Goal: Transaction & Acquisition: Obtain resource

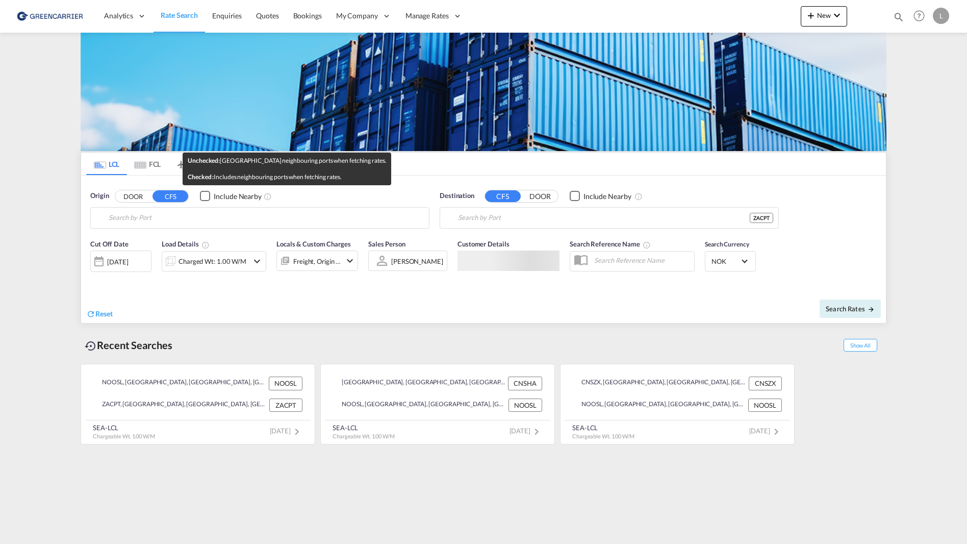
click at [206, 226] on md-autocomplete-wrap "Oslo, NOOSL" at bounding box center [266, 220] width 315 height 20
type input "[GEOGRAPHIC_DATA], NOOSL"
type input "[GEOGRAPHIC_DATA], ZACPT"
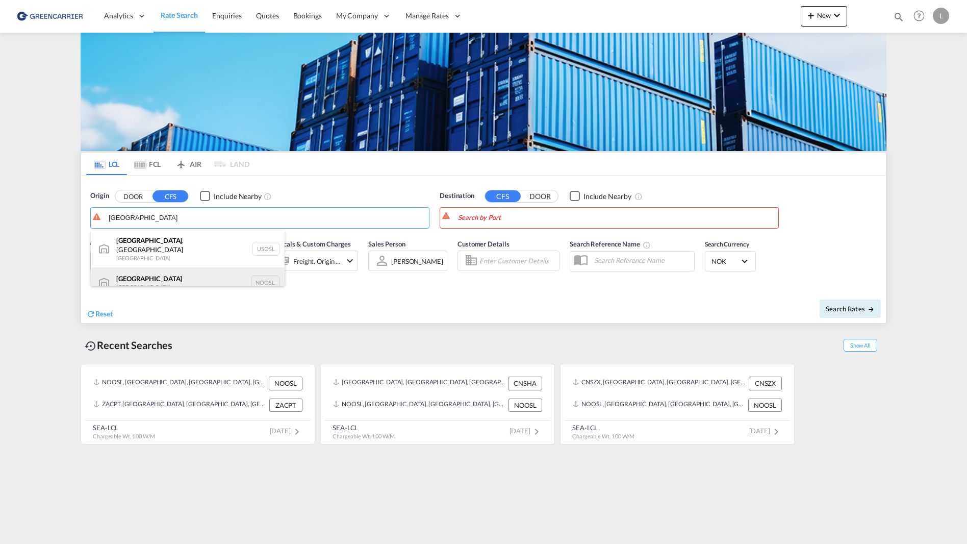
click at [154, 276] on div "[GEOGRAPHIC_DATA] [GEOGRAPHIC_DATA] NOOSL" at bounding box center [188, 282] width 194 height 31
type input "[GEOGRAPHIC_DATA], NOOSL"
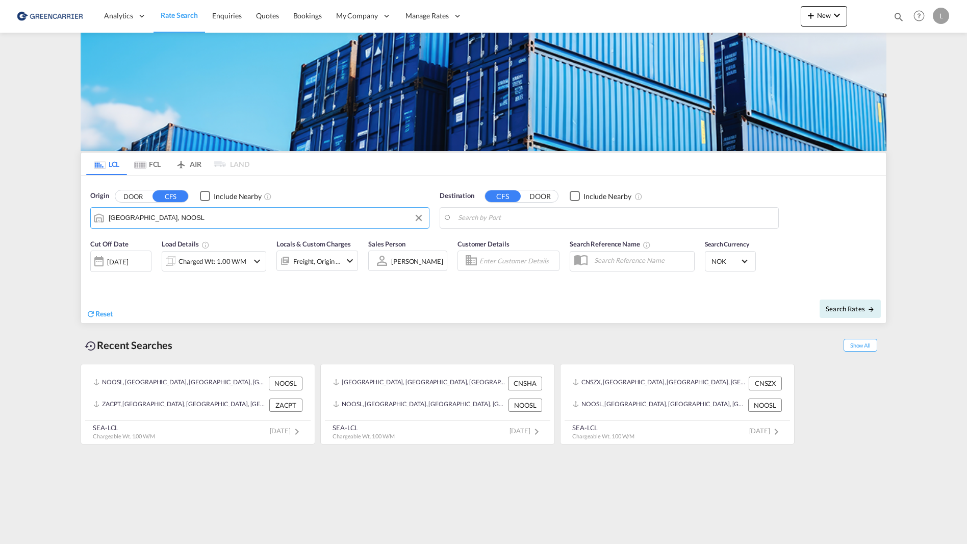
click at [530, 224] on body "Analytics Reports Dashboard Rate Search Enquiries Quotes Bookings" at bounding box center [483, 272] width 967 height 544
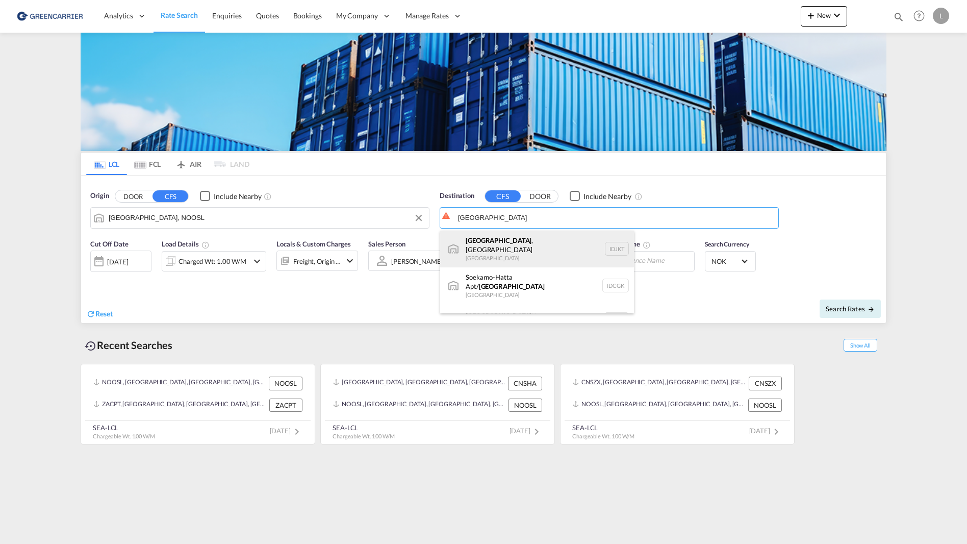
click at [517, 243] on div "[GEOGRAPHIC_DATA] , [GEOGRAPHIC_DATA] [GEOGRAPHIC_DATA] IDJKT" at bounding box center [537, 249] width 194 height 37
type input "[GEOGRAPHIC_DATA], [GEOGRAPHIC_DATA], IDJKT"
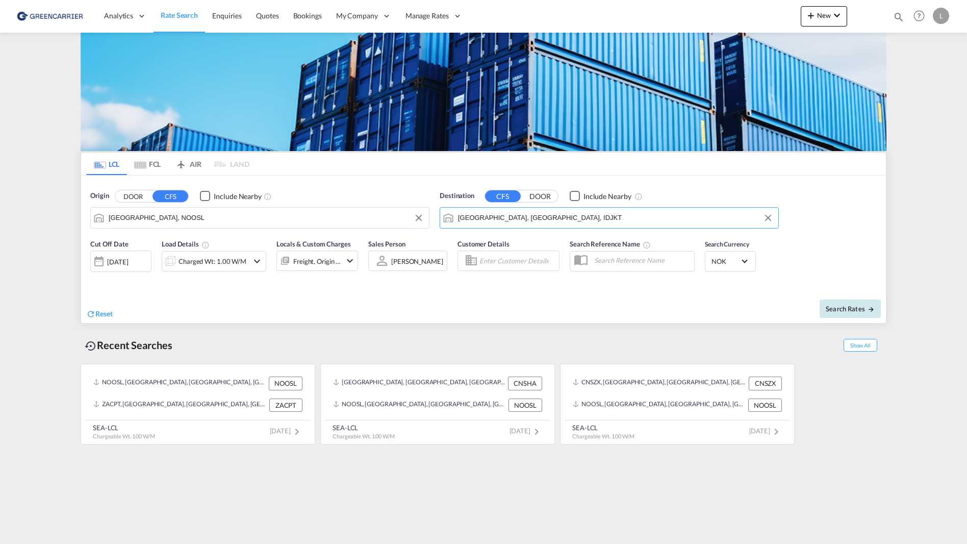
click at [830, 315] on button "Search Rates" at bounding box center [850, 309] width 61 height 18
type input "NOOSL to IDJKT / [DATE]"
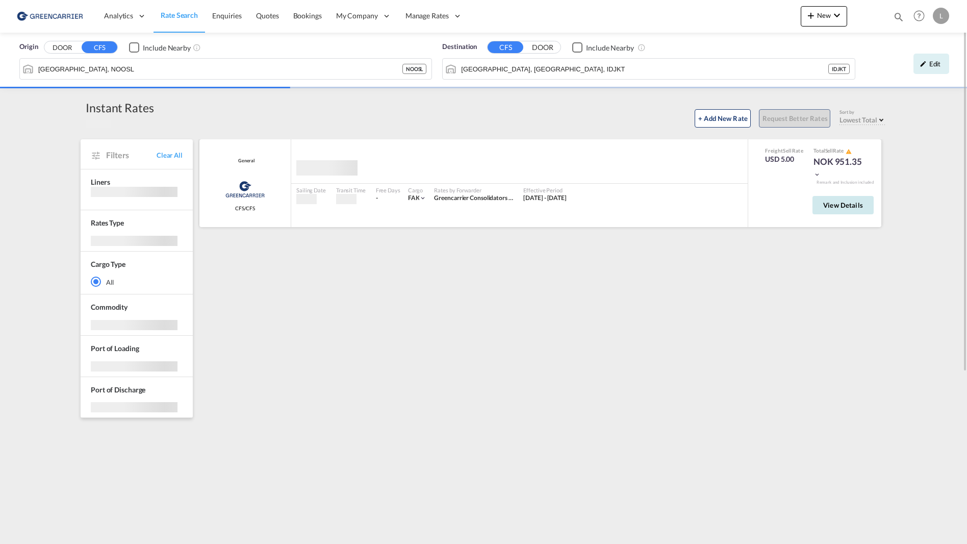
click at [850, 213] on button "View Details" at bounding box center [843, 205] width 61 height 18
click at [846, 207] on span "View Details" at bounding box center [844, 205] width 40 height 8
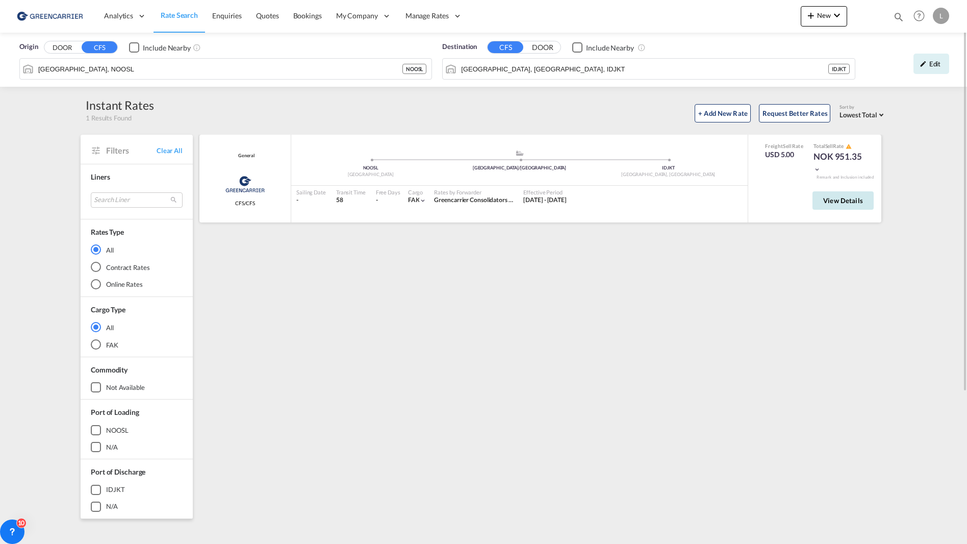
click at [834, 195] on button "View Details" at bounding box center [843, 200] width 61 height 18
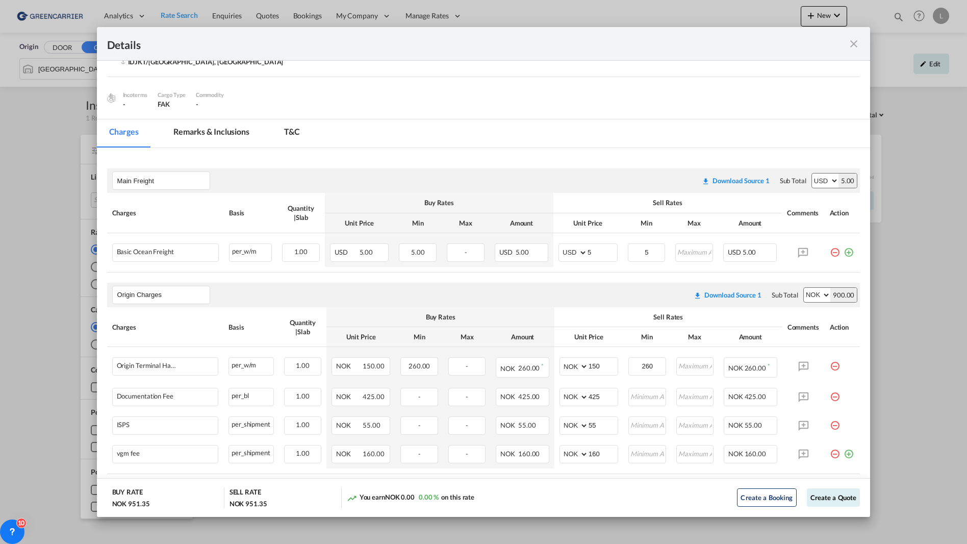
scroll to position [135, 0]
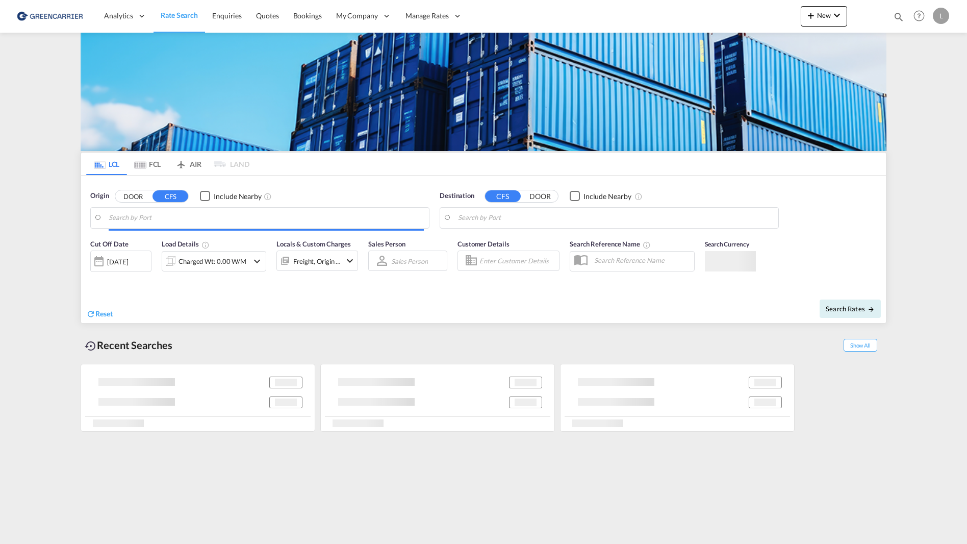
type input "[GEOGRAPHIC_DATA], NOOSL"
type input "[GEOGRAPHIC_DATA], [GEOGRAPHIC_DATA], IDJKT"
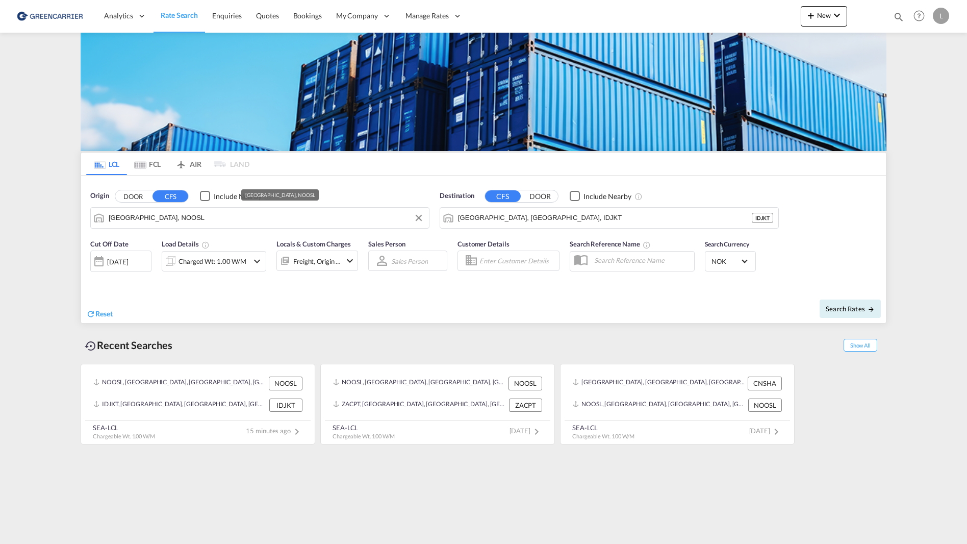
click at [192, 209] on md-autocomplete "[GEOGRAPHIC_DATA], NOOSL" at bounding box center [266, 217] width 315 height 17
click at [192, 214] on input "[GEOGRAPHIC_DATA], NOOSL" at bounding box center [266, 217] width 315 height 15
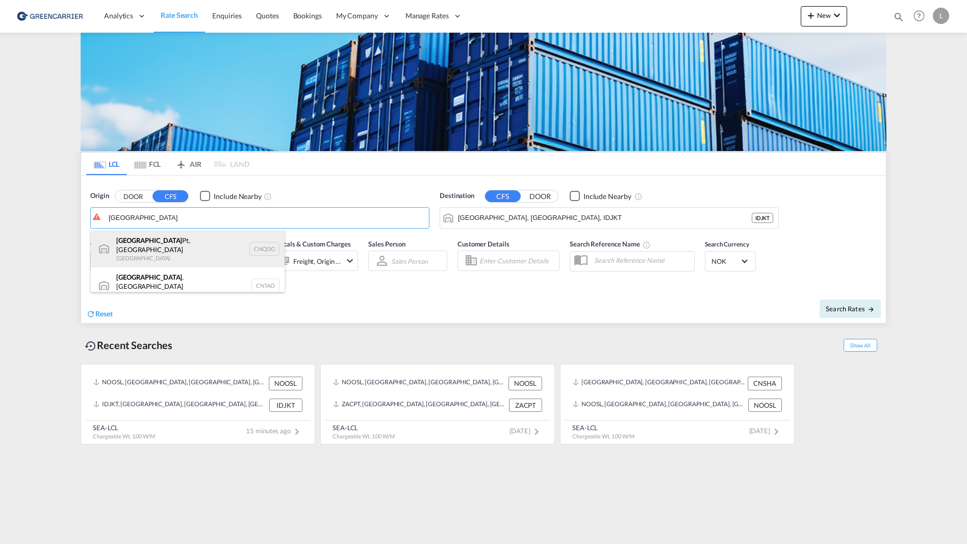
click at [172, 248] on div "Qingdao Pt, SD China CNQDG" at bounding box center [188, 249] width 194 height 37
type input "Qingdao Pt, SD, CNQDG"
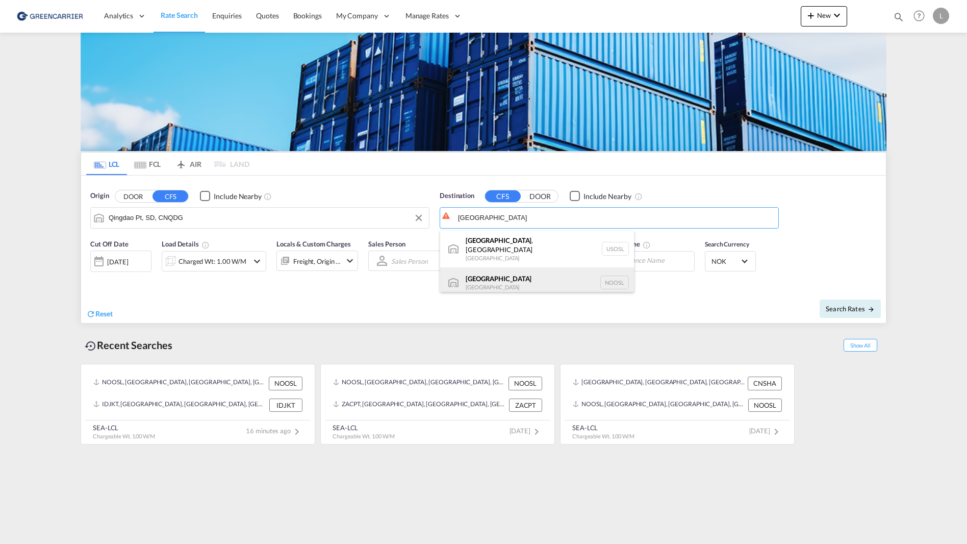
click at [510, 271] on div "Oslo Norway NOOSL" at bounding box center [537, 282] width 194 height 31
type input "[GEOGRAPHIC_DATA], NOOSL"
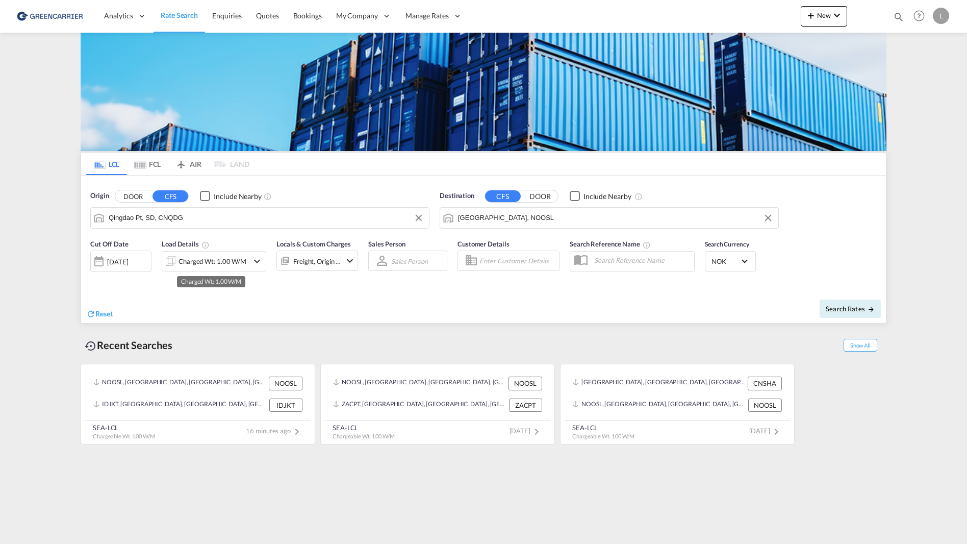
click at [187, 258] on div "Charged Wt: 1.00 W/M" at bounding box center [213, 261] width 68 height 14
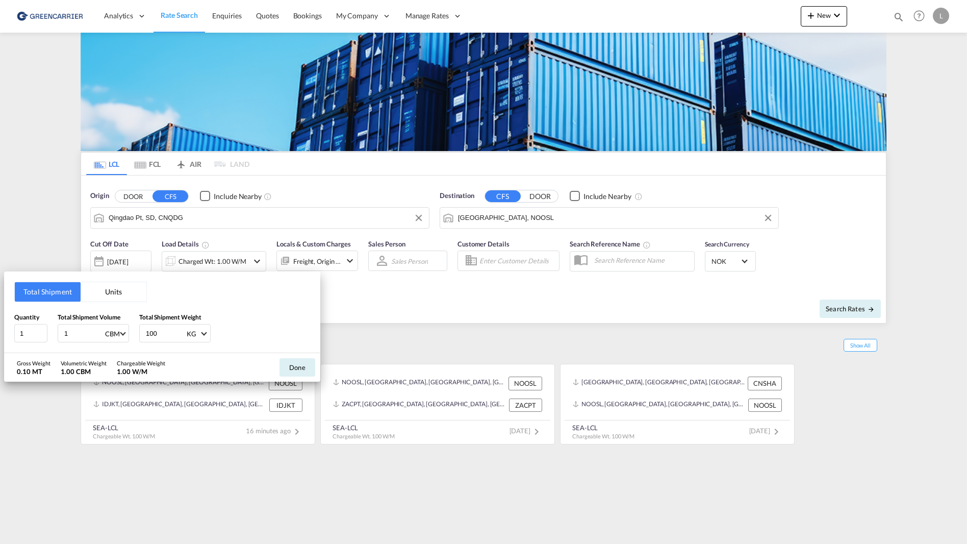
click at [96, 296] on button "Units" at bounding box center [114, 291] width 66 height 19
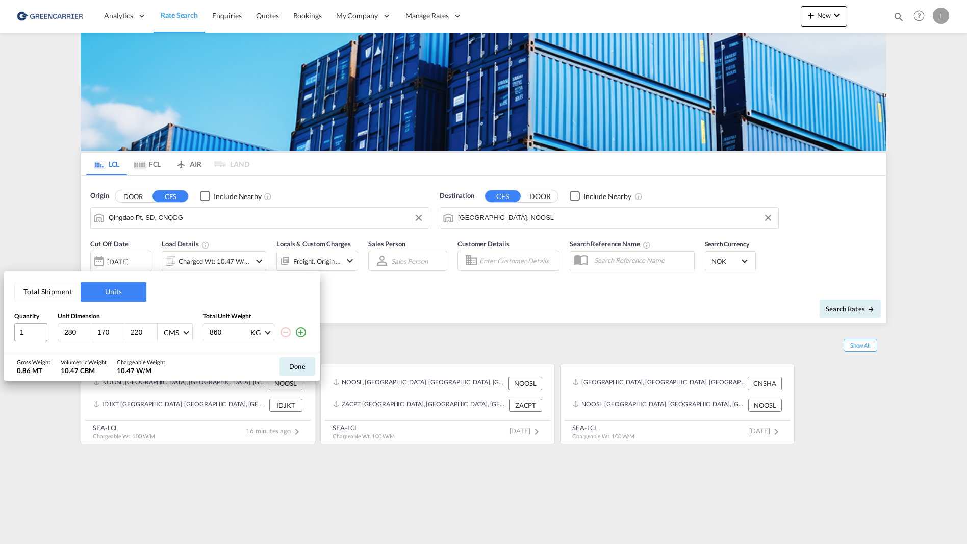
drag, startPoint x: 78, startPoint y: 335, endPoint x: 26, endPoint y: 334, distance: 52.6
click at [26, 334] on div "1 280 170 220 CMS CMS Inches 860 KG KG LB" at bounding box center [162, 332] width 296 height 18
click at [74, 333] on input "280" at bounding box center [77, 332] width 28 height 9
drag, startPoint x: 76, startPoint y: 333, endPoint x: 41, endPoint y: 337, distance: 34.9
click at [41, 337] on div "1 280 170 220 CMS CMS Inches 860 KG KG LB" at bounding box center [162, 332] width 296 height 18
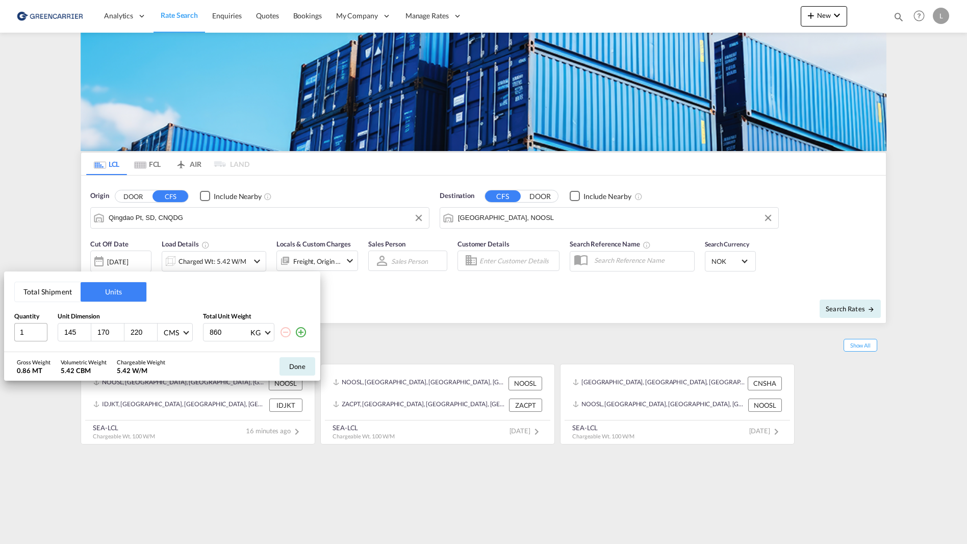
type input "145"
type input "95"
type input "75"
type input "500"
click at [305, 370] on button "Done" at bounding box center [298, 366] width 36 height 18
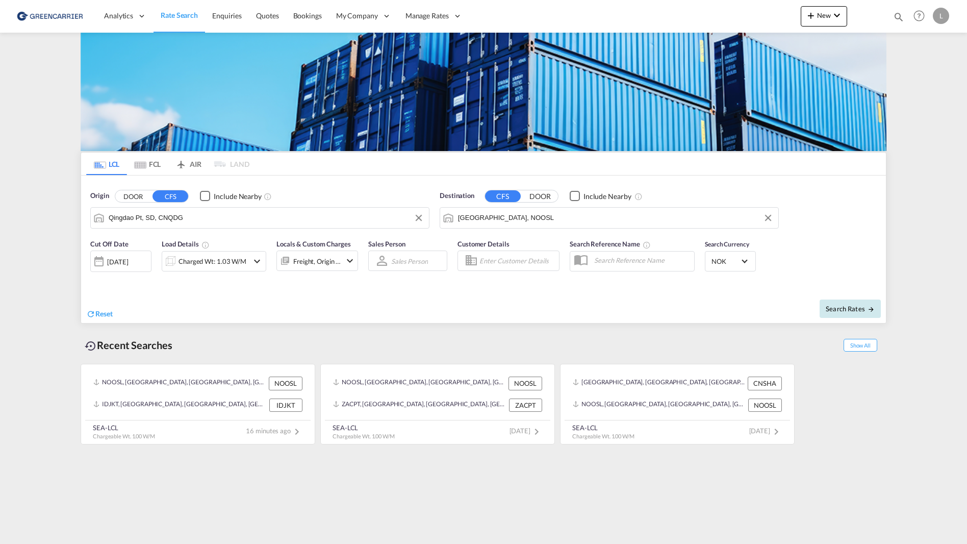
click at [838, 313] on button "Search Rates" at bounding box center [850, 309] width 61 height 18
type input "CNQDG to NOOSL / 11 Aug 2025"
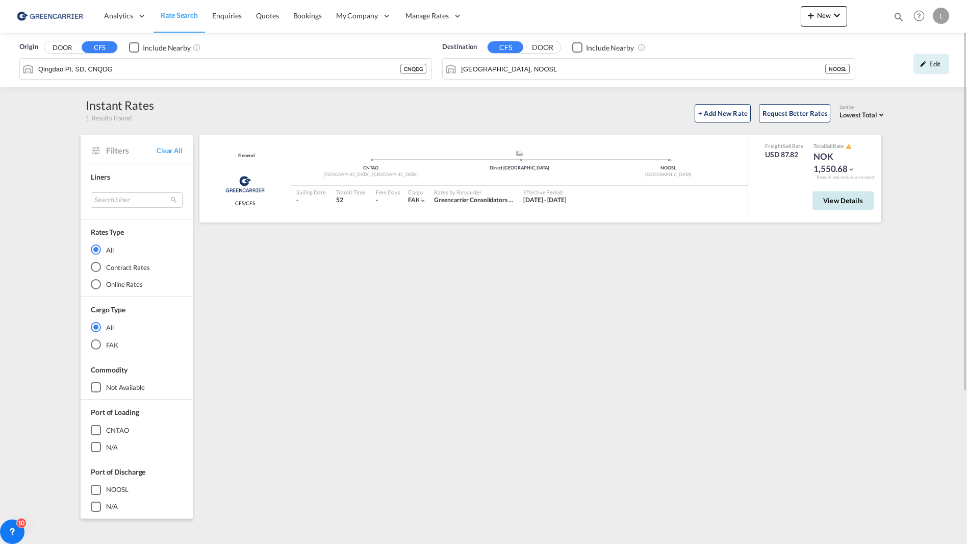
click at [849, 204] on span "View Details" at bounding box center [844, 200] width 40 height 8
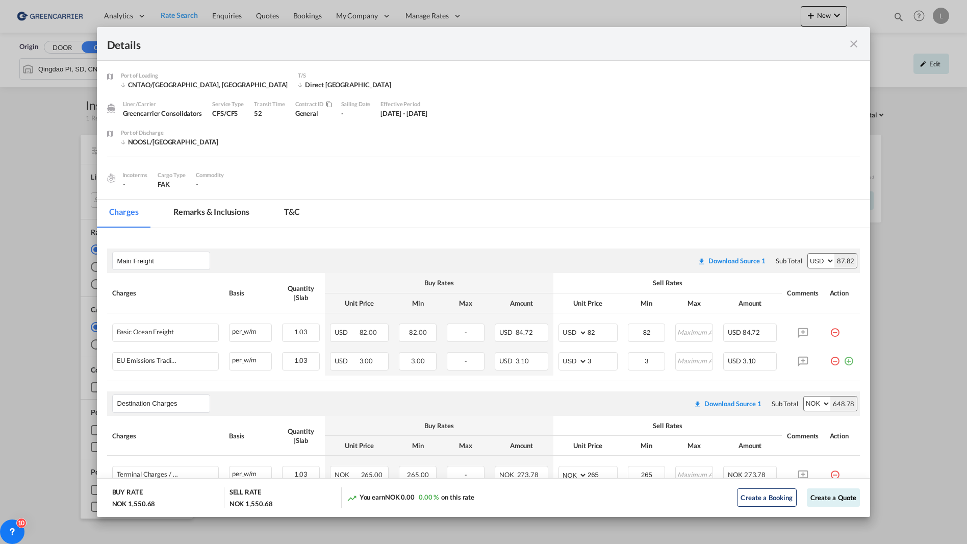
scroll to position [105, 0]
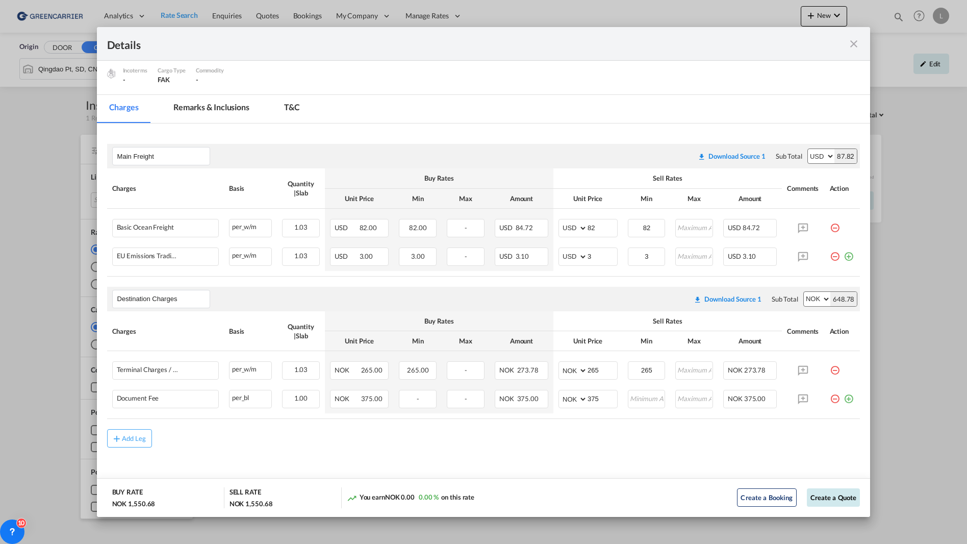
click at [814, 494] on button "Create a Quote" at bounding box center [834, 497] width 54 height 18
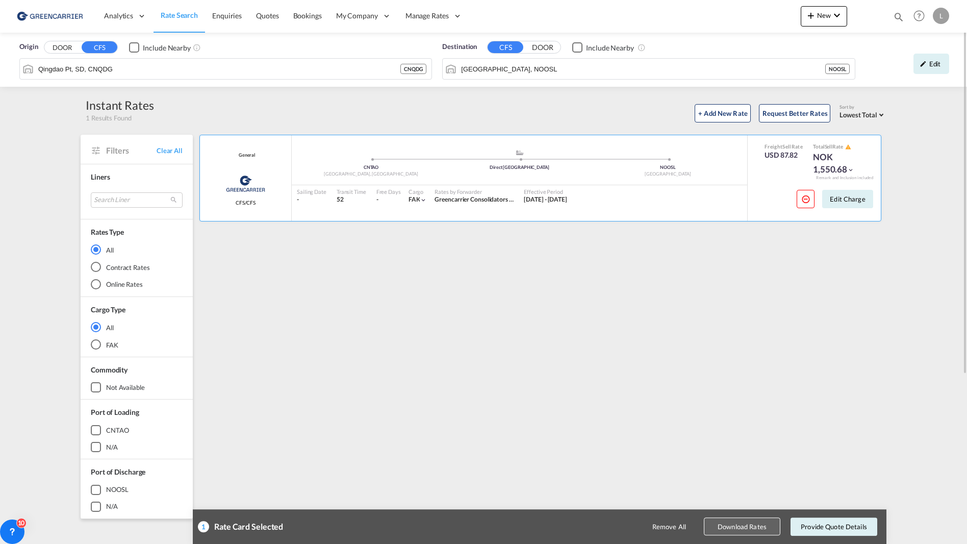
click at [710, 523] on button "Download Rates" at bounding box center [742, 527] width 77 height 18
click at [877, 355] on div "General Greencarrier Consolidators CFS/CFS added by you .a{fill:#aaa8ad;} .a{fi…" at bounding box center [542, 441] width 689 height 612
click at [784, 272] on div "General Greencarrier Consolidators CFS/CFS added by you .a{fill:#aaa8ad;} .a{fi…" at bounding box center [542, 441] width 689 height 612
